Goal: Task Accomplishment & Management: Manage account settings

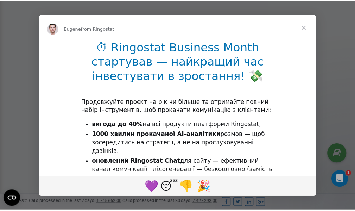
scroll to position [212, 0]
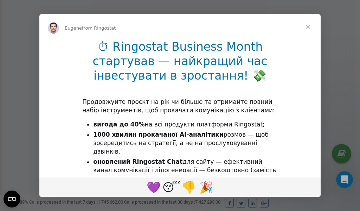
click at [309, 27] on span "Close" at bounding box center [308, 26] width 25 height 25
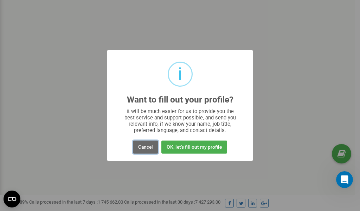
click at [147, 147] on button "Cancel" at bounding box center [145, 146] width 25 height 13
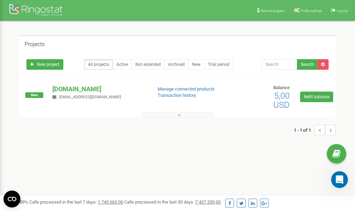
scroll to position [0, 0]
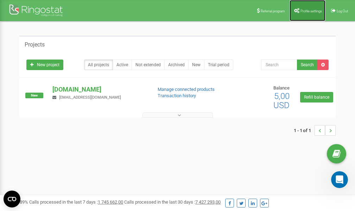
click at [301, 10] on span "Profile settings" at bounding box center [311, 11] width 21 height 4
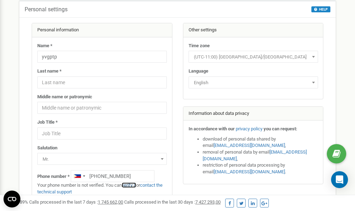
click at [134, 185] on link "verify it" at bounding box center [129, 184] width 14 height 5
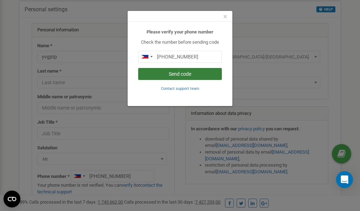
click at [188, 75] on button "Send code" at bounding box center [180, 74] width 84 height 12
